Goal: Check status: Check status

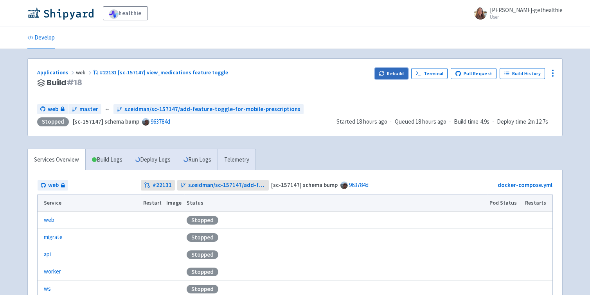
click at [397, 72] on button "Rebuild" at bounding box center [392, 73] width 34 height 11
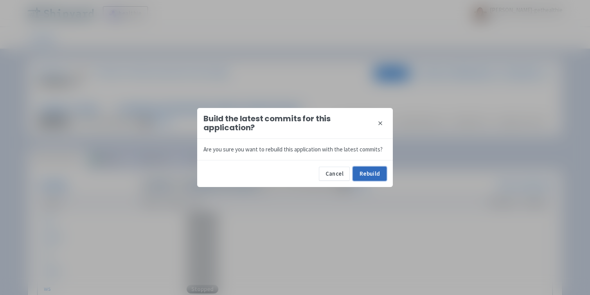
click at [366, 171] on button "Rebuild" at bounding box center [370, 174] width 34 height 14
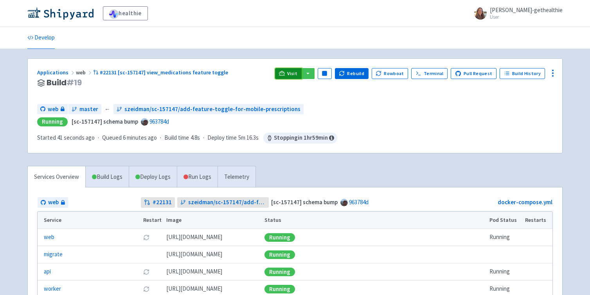
click at [290, 69] on link "Visit" at bounding box center [288, 73] width 27 height 11
